Goal: Task Accomplishment & Management: Manage account settings

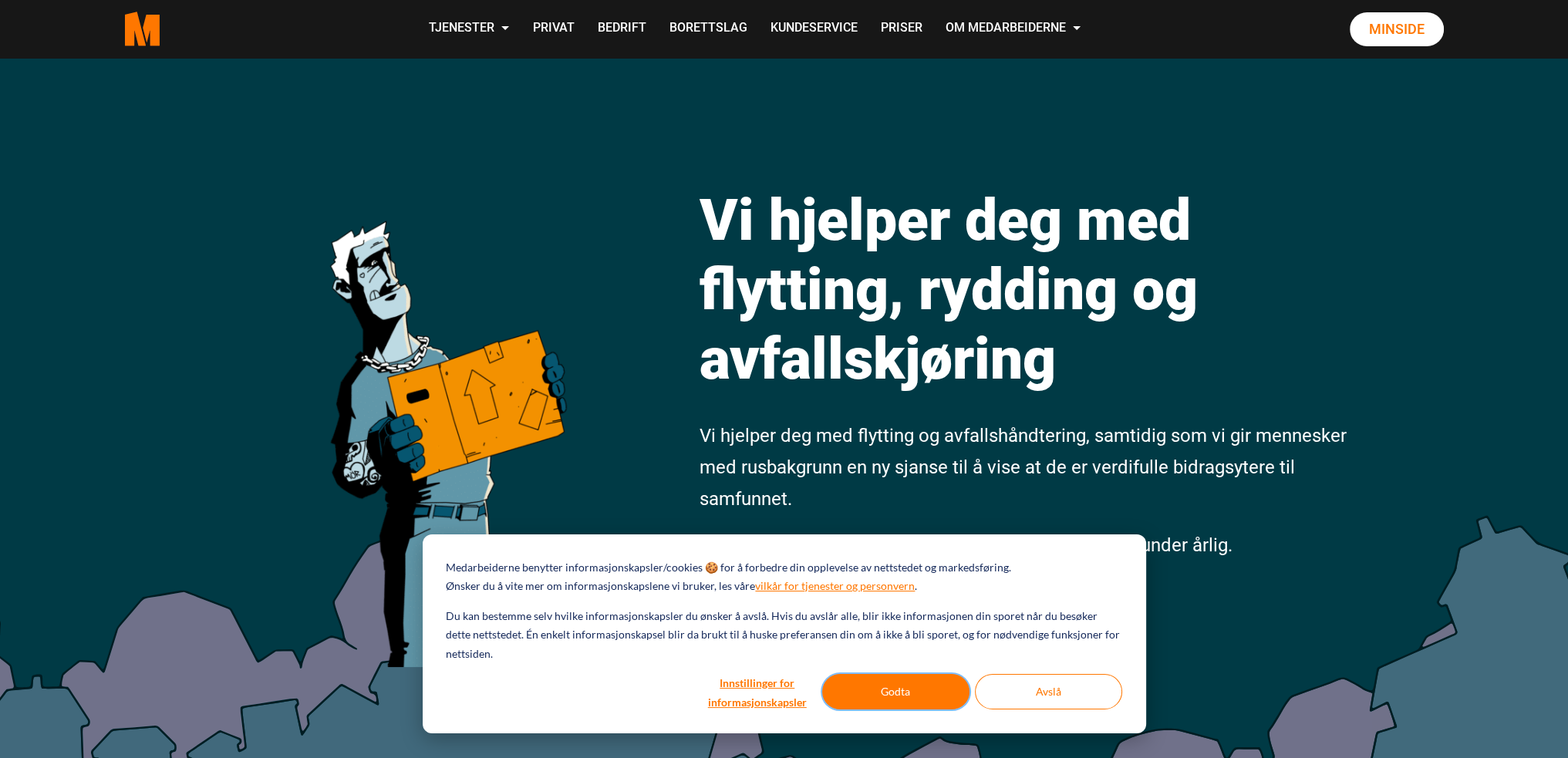
click at [876, 685] on button "Godta" at bounding box center [895, 691] width 148 height 35
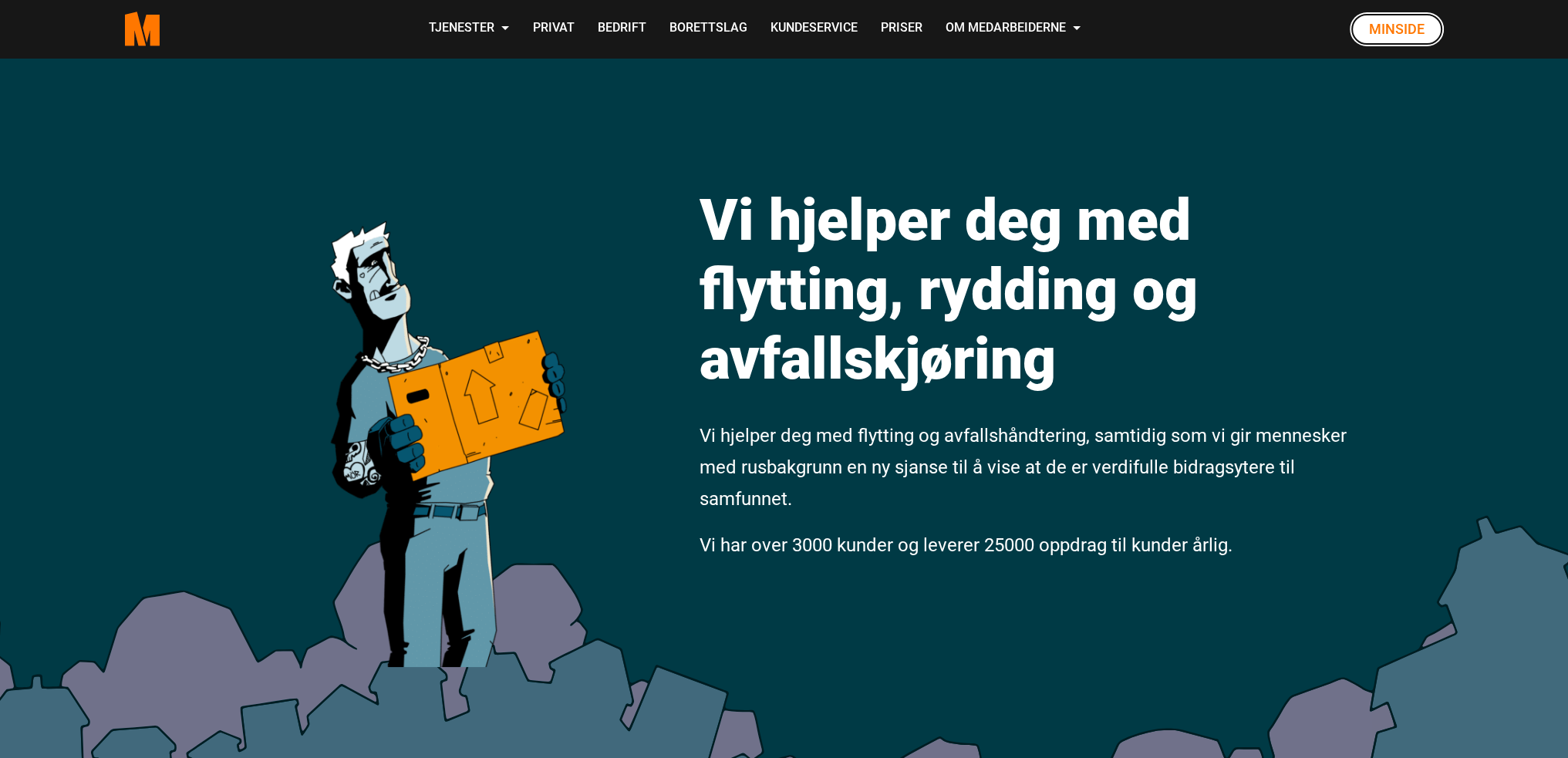
click at [1387, 35] on link "Minside" at bounding box center [1397, 29] width 94 height 34
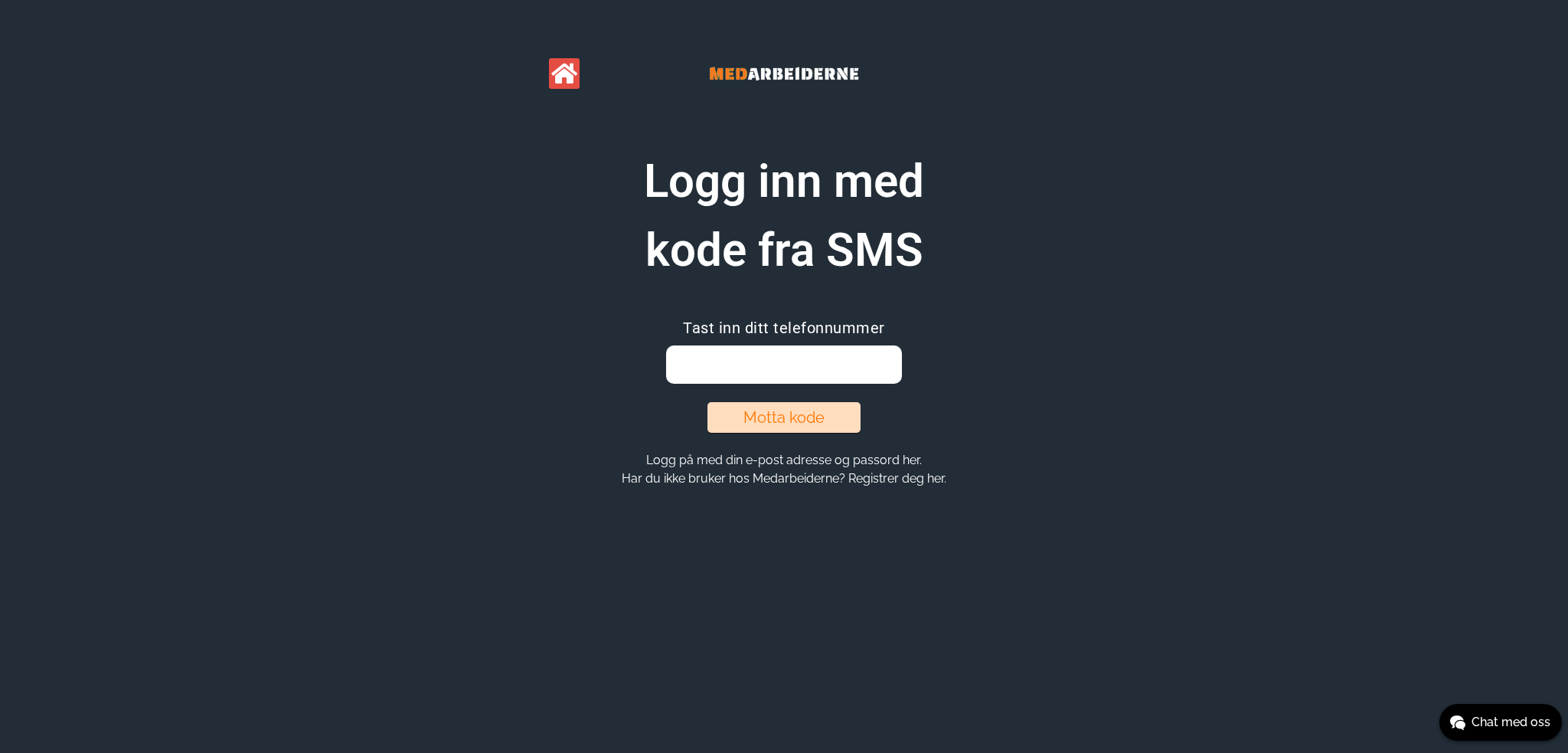
click at [768, 362] on input "email" at bounding box center [784, 364] width 235 height 39
type input "94832363"
click at [775, 418] on button "Motta kode" at bounding box center [784, 417] width 153 height 31
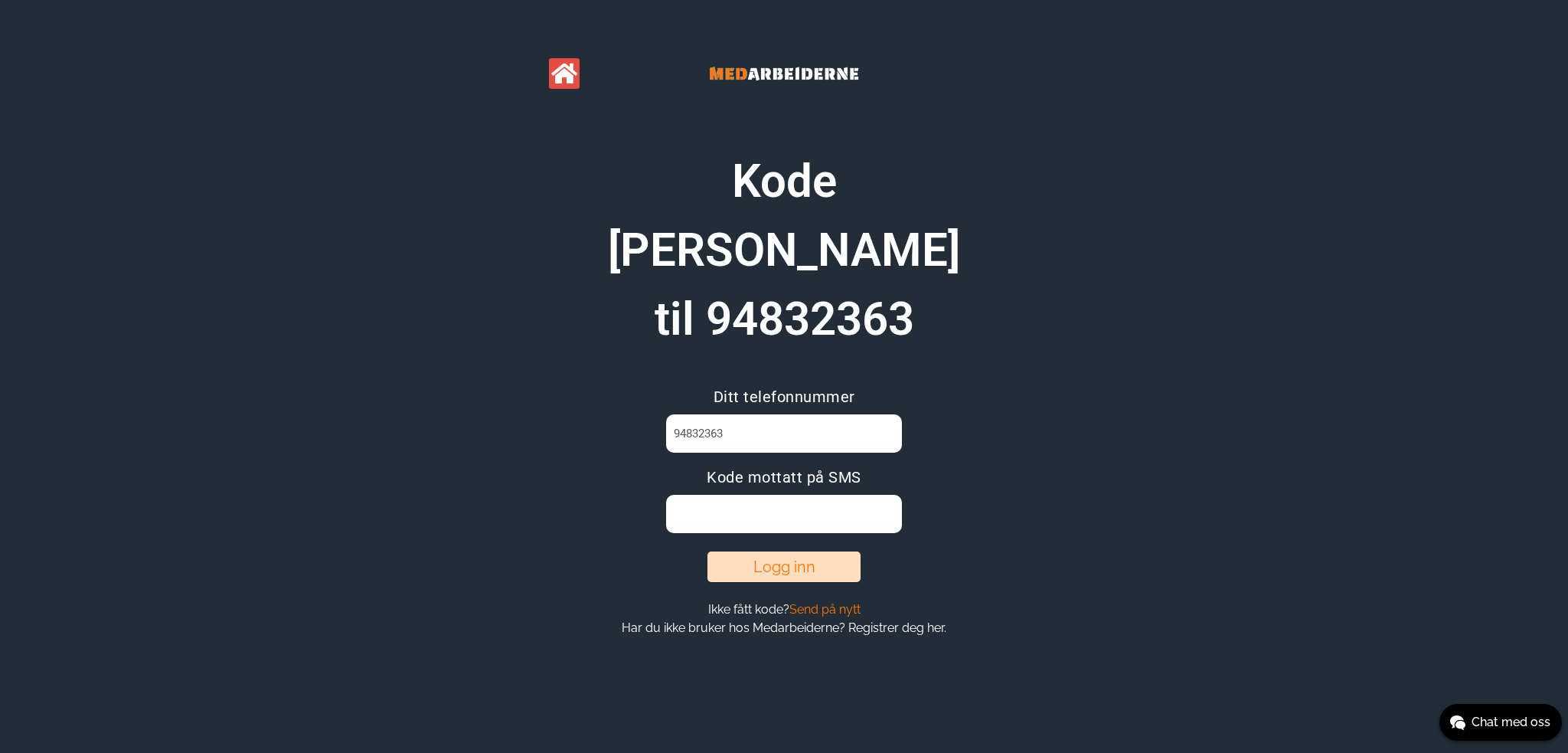
click at [734, 495] on input at bounding box center [784, 514] width 235 height 39
type input "A8VY9UCJ"
click at [732, 551] on button "Logg inn" at bounding box center [784, 567] width 153 height 31
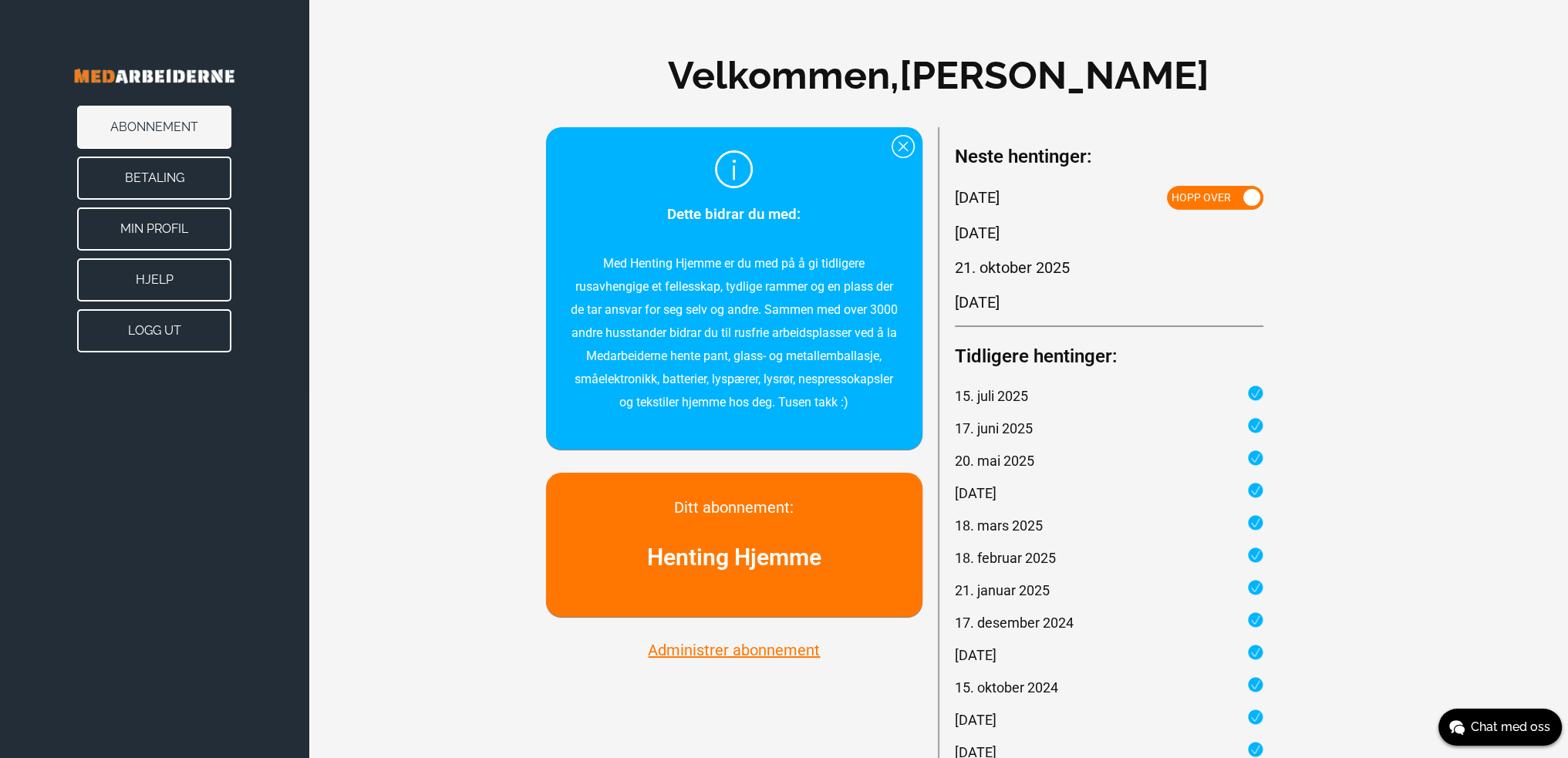
click at [138, 81] on img at bounding box center [154, 76] width 246 height 60
click at [698, 648] on button "Administrer abonnement" at bounding box center [734, 650] width 181 height 20
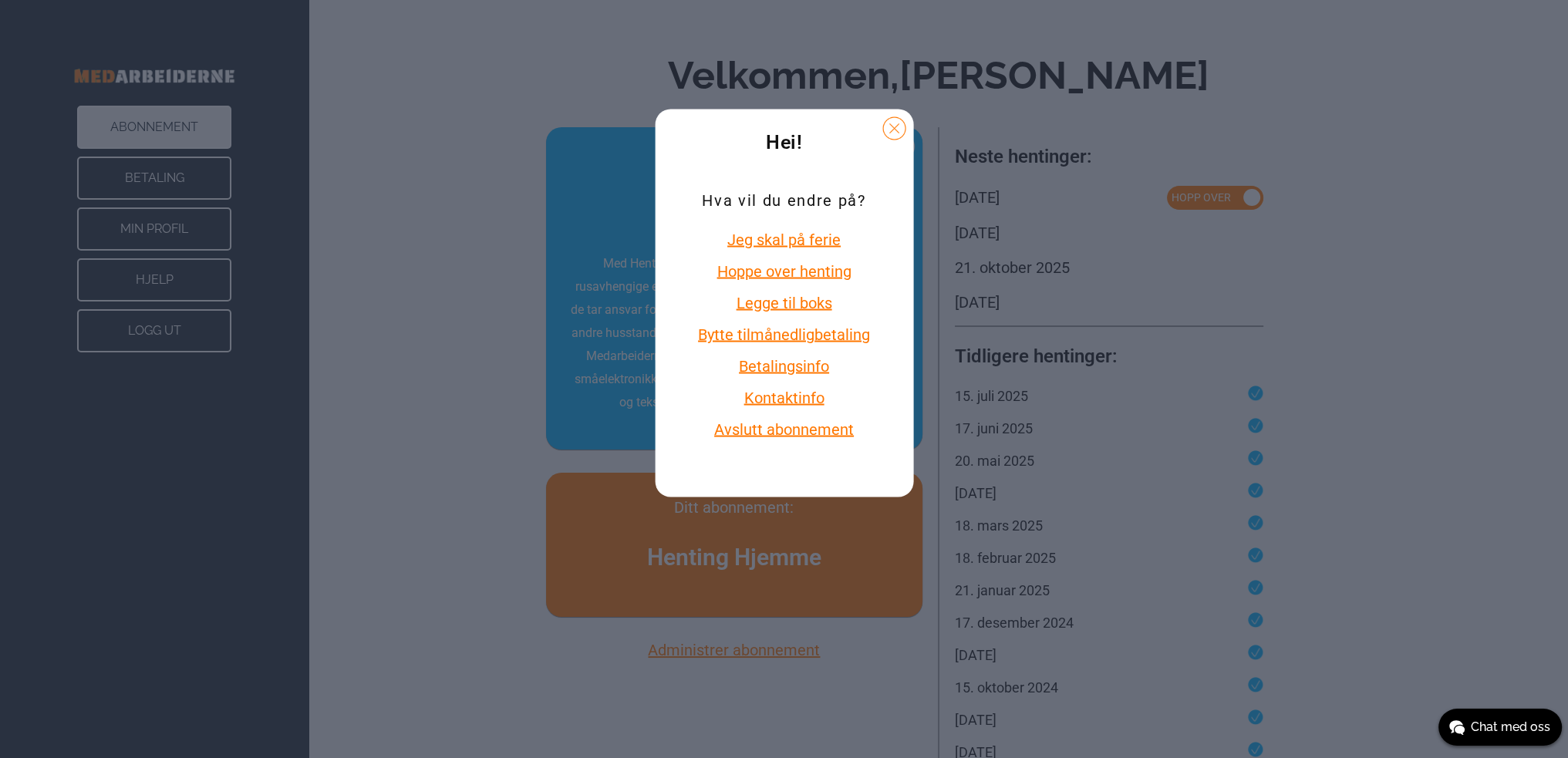
click at [401, 585] on div "Hei! Hva vil du endre på? Jeg skal på ferie Hoppe over henting Legge til boks B…" at bounding box center [784, 379] width 1568 height 758
click at [892, 131] on button at bounding box center [894, 129] width 24 height 24
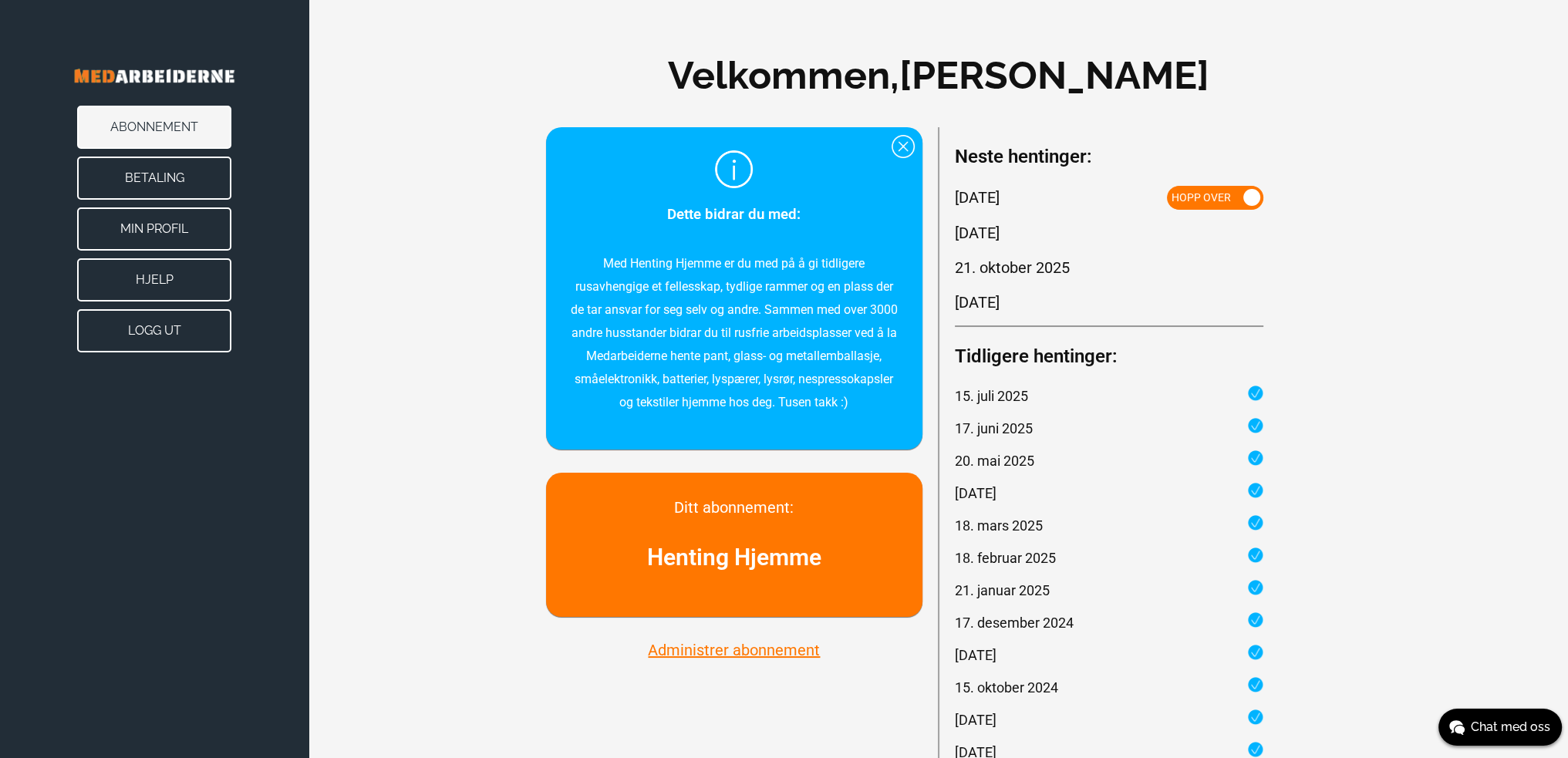
click at [894, 85] on h1 "Velkommen, Ole Heier" at bounding box center [938, 75] width 542 height 58
click at [120, 172] on button "Betaling" at bounding box center [154, 178] width 154 height 43
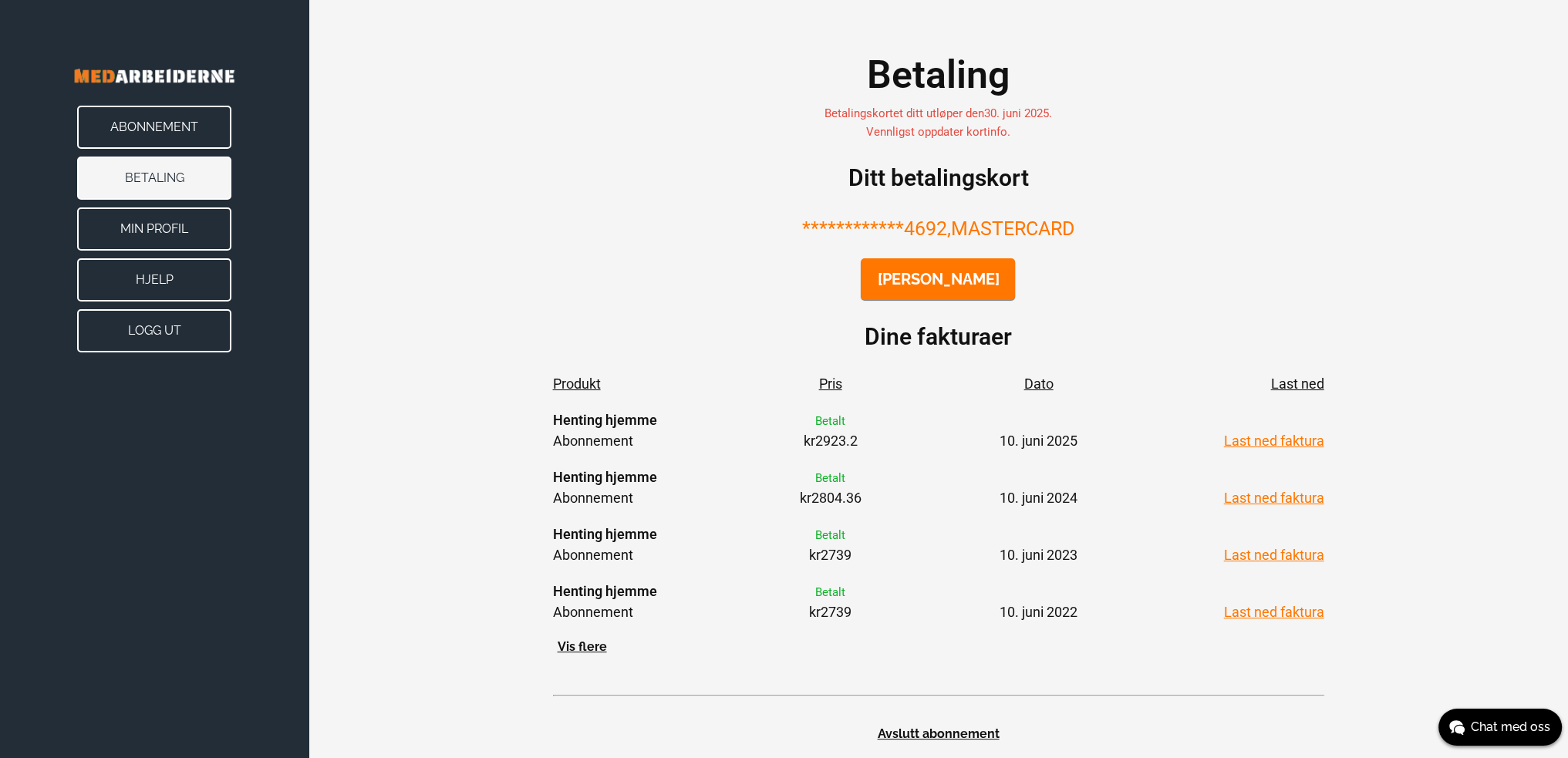
click at [1300, 437] on link "Last ned faktura" at bounding box center [1274, 441] width 101 height 16
click at [122, 336] on button "Logg ut" at bounding box center [154, 331] width 154 height 43
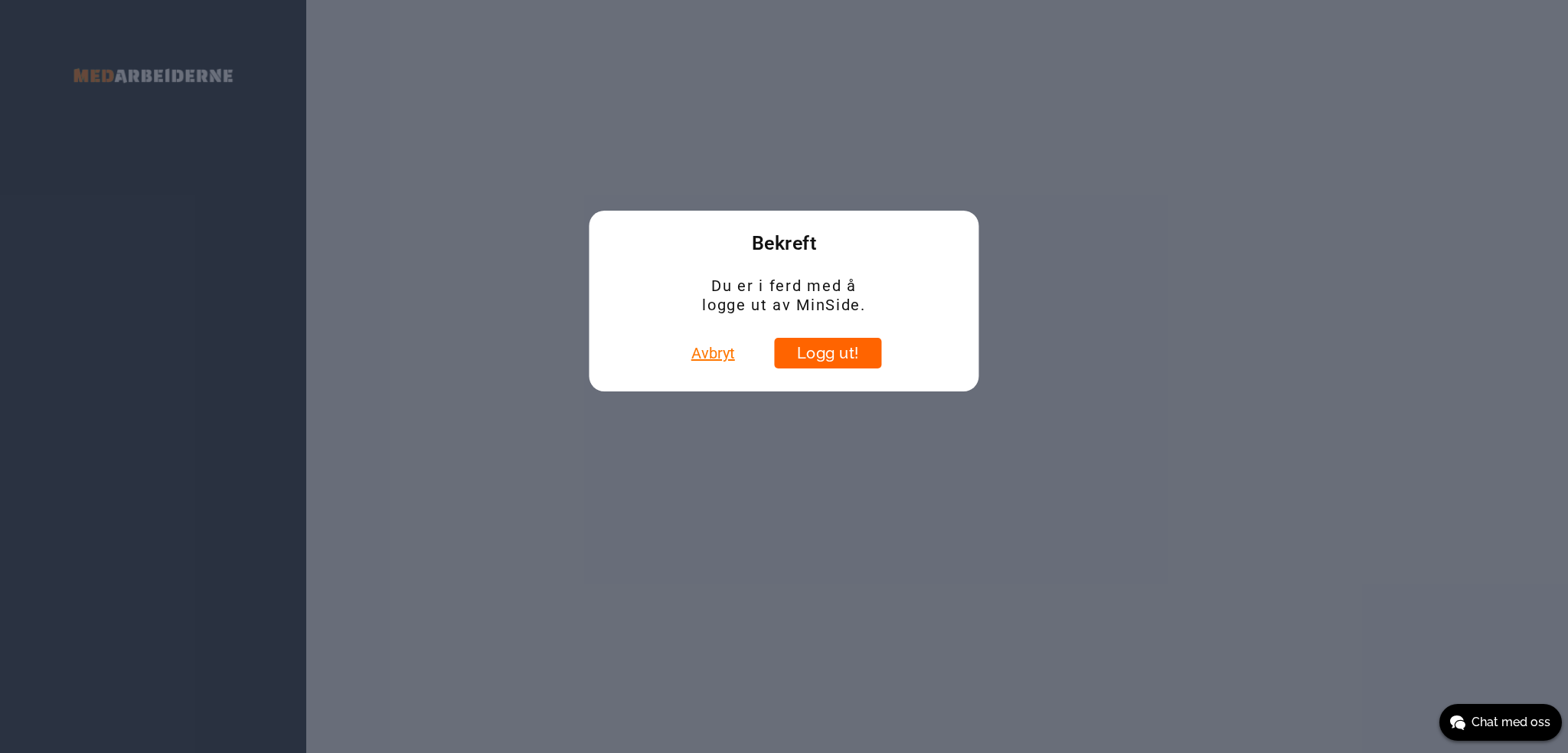
click at [811, 353] on button "Logg ut!" at bounding box center [828, 353] width 107 height 31
